Goal: Task Accomplishment & Management: Manage account settings

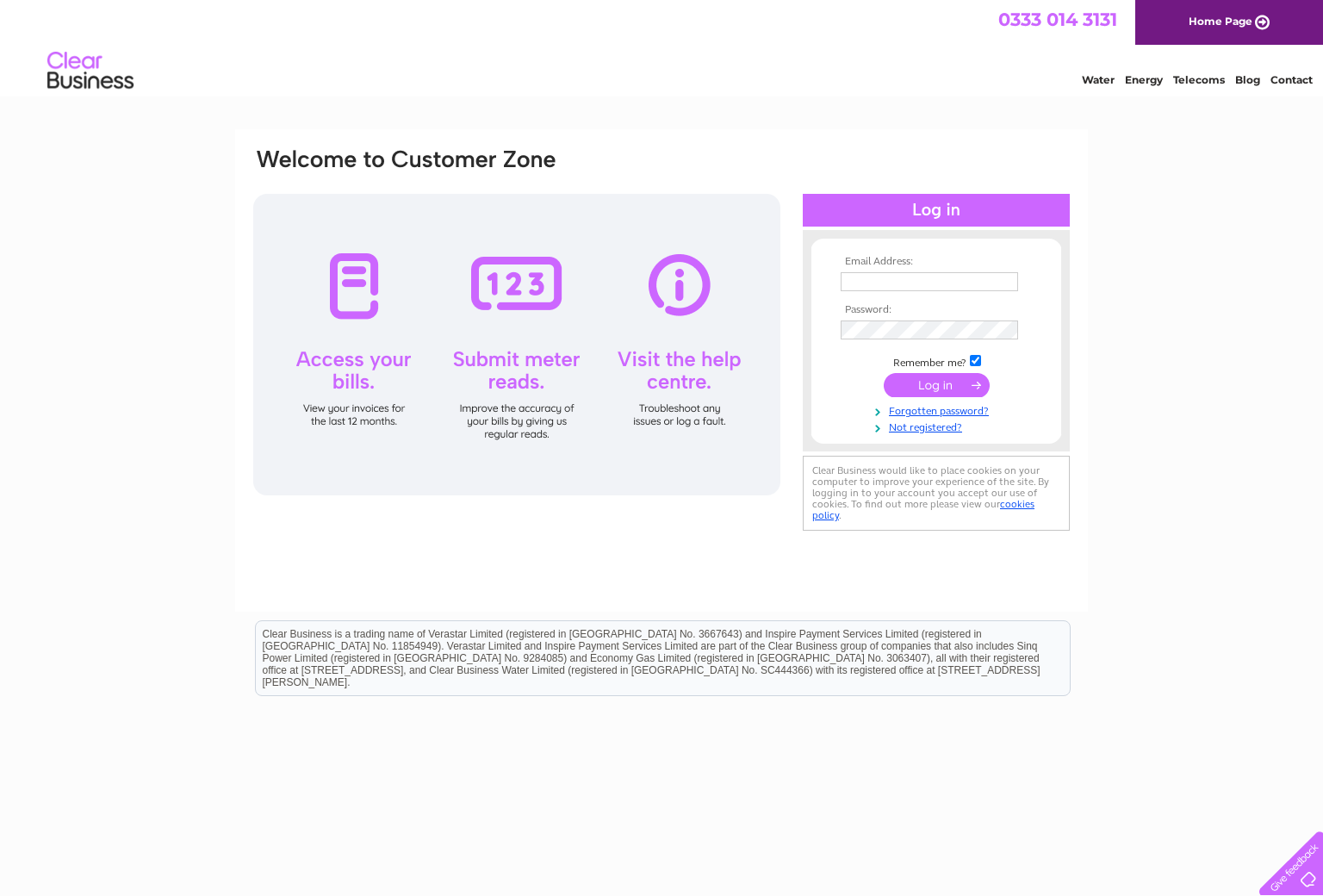
click at [883, 277] on input "text" at bounding box center [929, 282] width 177 height 19
type input "lorna@allowayuk.com"
click at [894, 383] on input "submit" at bounding box center [937, 386] width 106 height 25
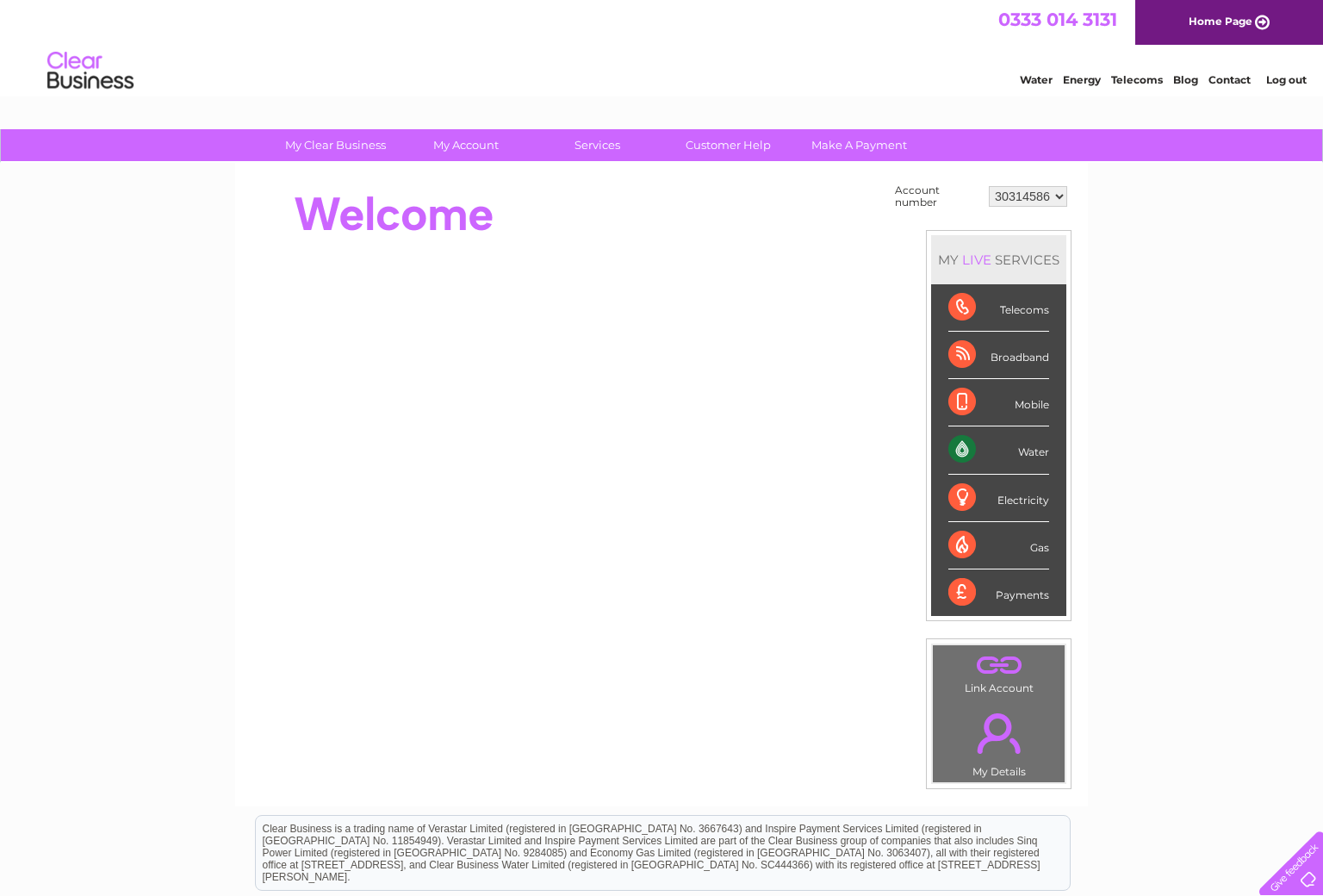
click at [974, 444] on div "Water" at bounding box center [999, 450] width 101 height 47
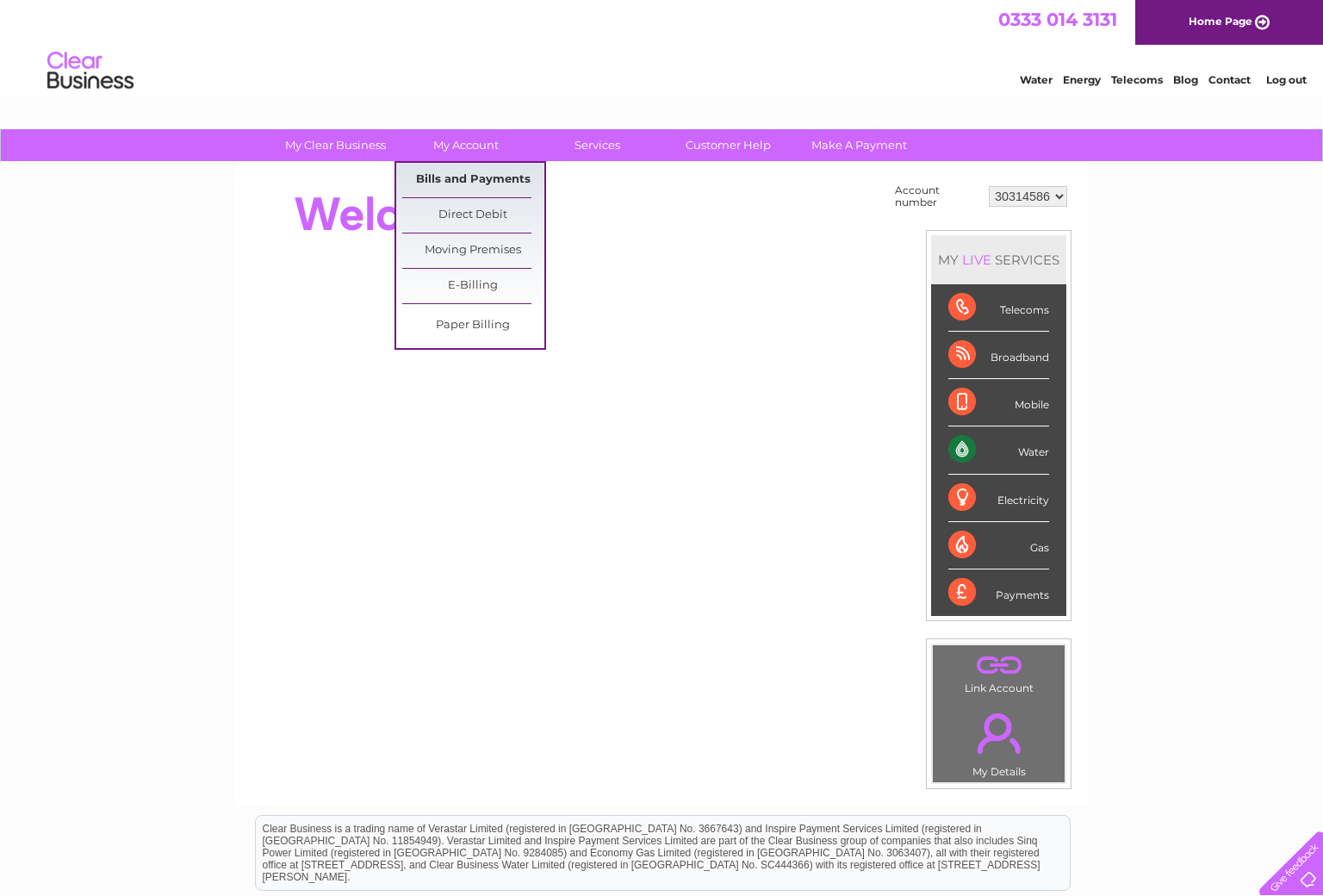
click at [457, 174] on link "Bills and Payments" at bounding box center [473, 180] width 142 height 35
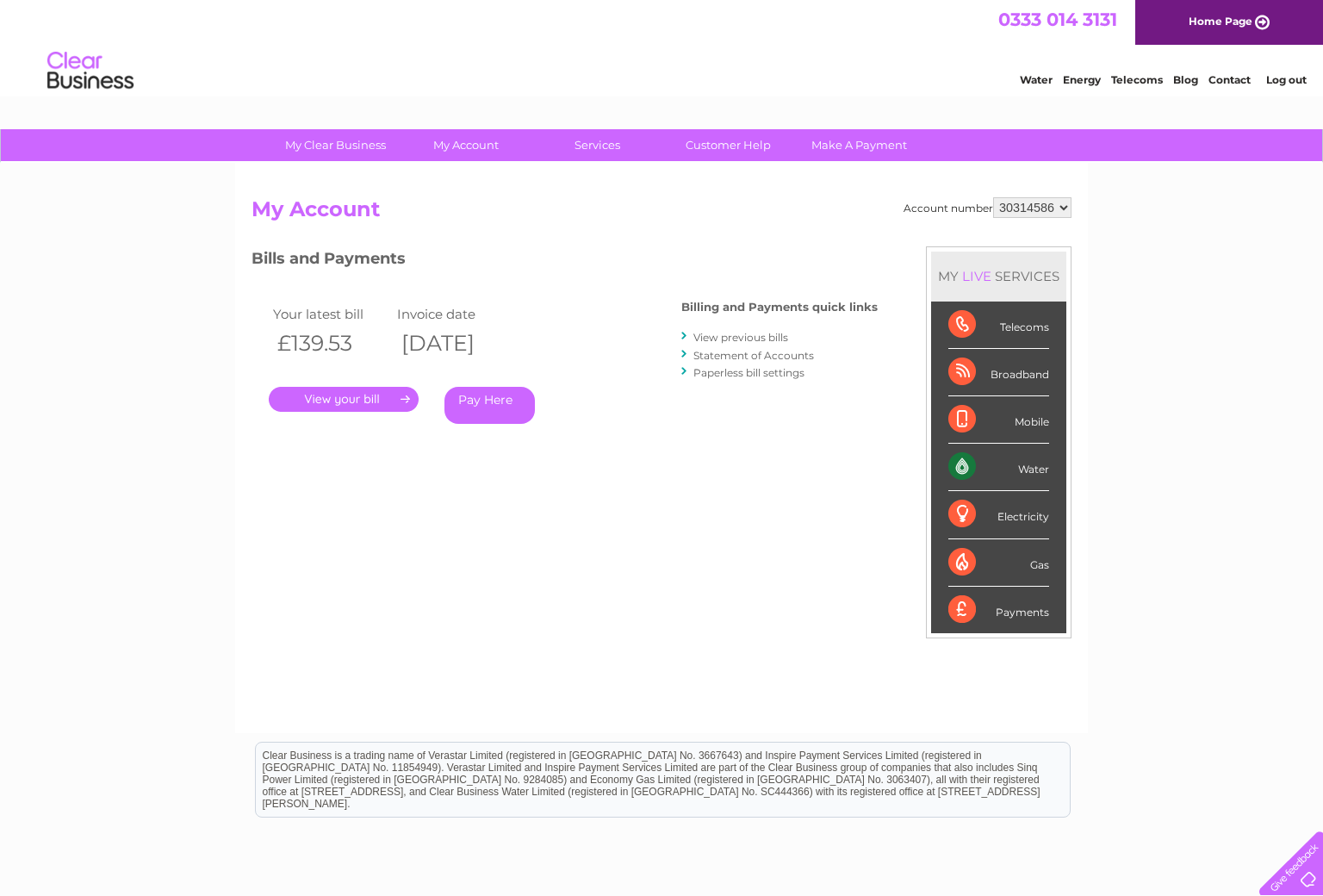
click at [1282, 78] on link "Log out" at bounding box center [1287, 80] width 41 height 13
